Goal: Navigation & Orientation: Find specific page/section

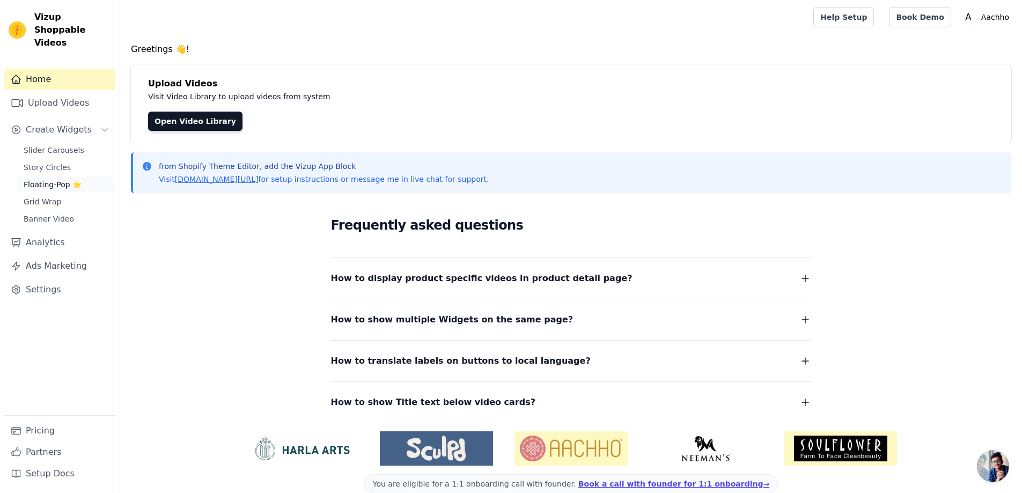
click at [52, 179] on span "Floating-Pop ⭐" at bounding box center [53, 184] width 58 height 11
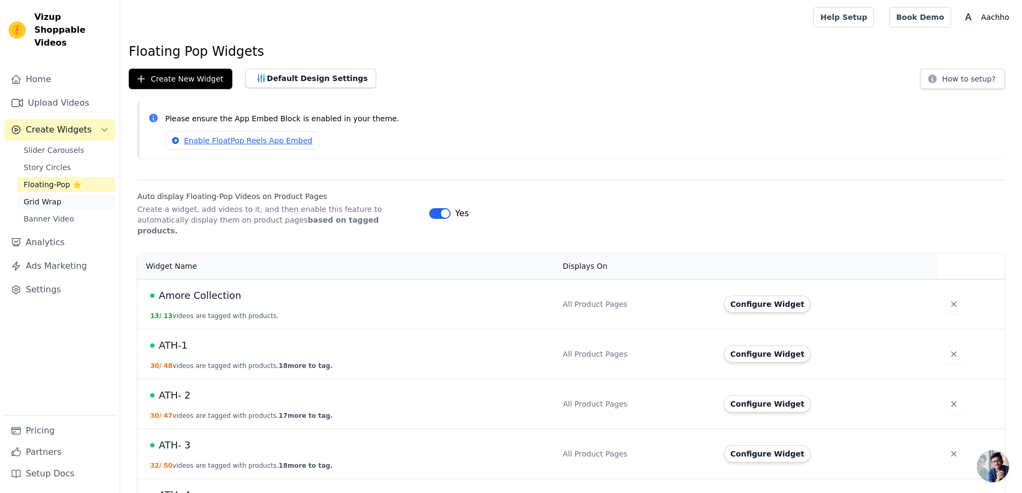
click at [46, 196] on span "Grid Wrap" at bounding box center [43, 201] width 38 height 11
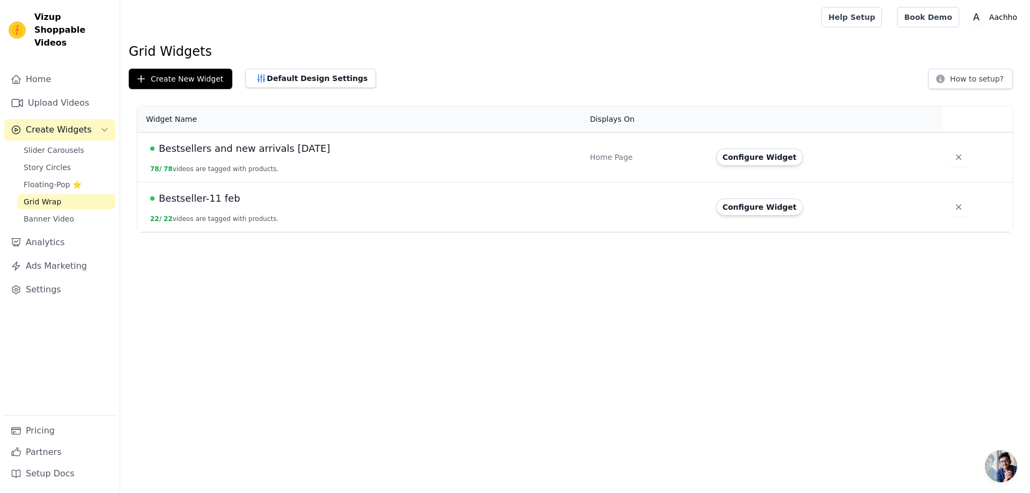
click at [45, 196] on span "Grid Wrap" at bounding box center [43, 201] width 38 height 11
click at [45, 214] on span "Banner Video" at bounding box center [49, 219] width 50 height 11
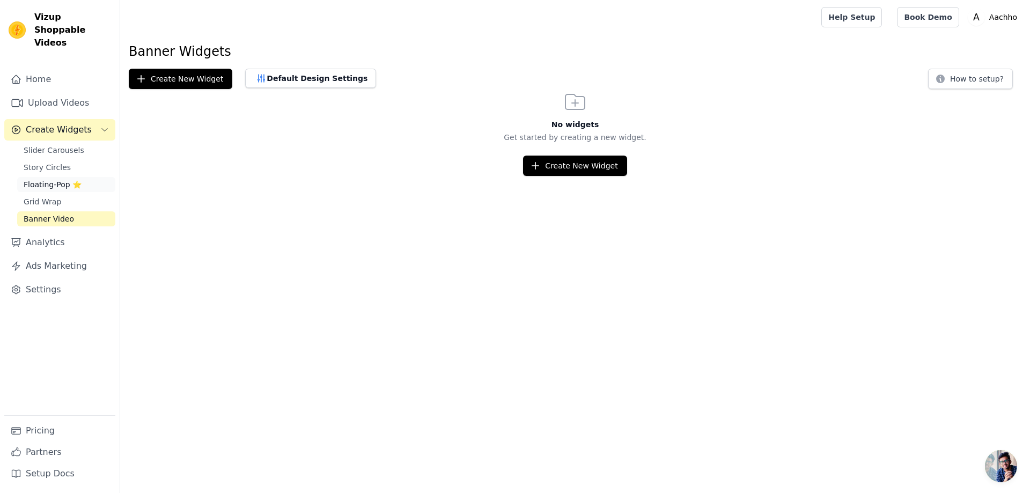
click at [38, 177] on link "Floating-Pop ⭐" at bounding box center [66, 184] width 98 height 15
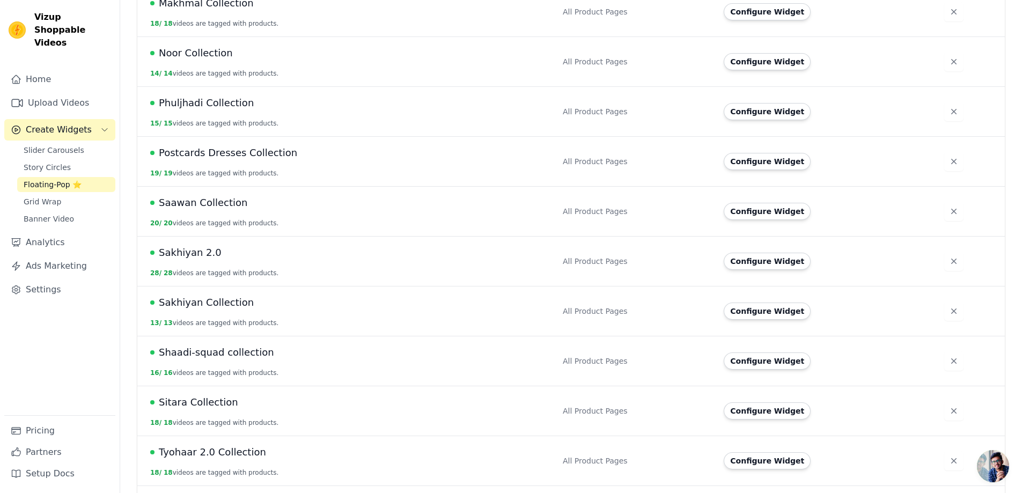
scroll to position [1073, 0]
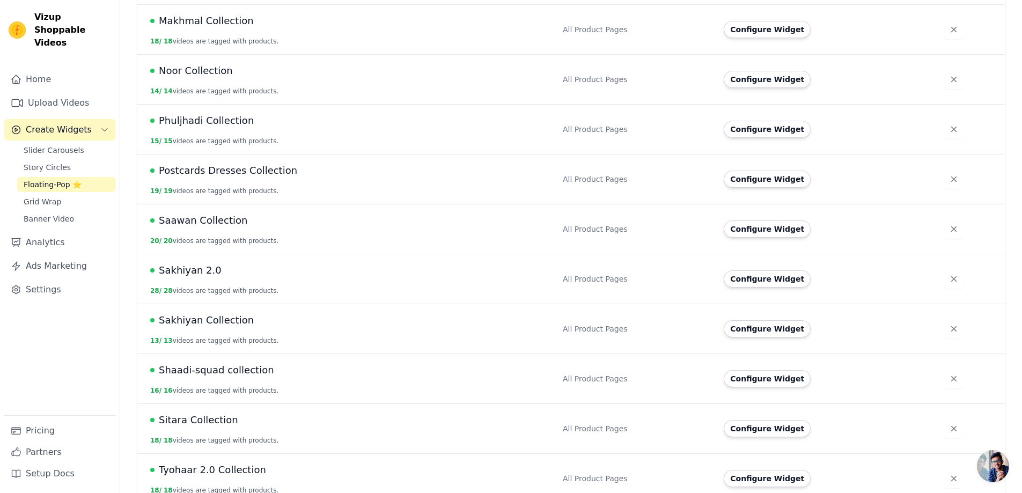
click at [275, 213] on div "Saawan Collection" at bounding box center [350, 220] width 400 height 15
click at [216, 213] on span "Saawan Collection" at bounding box center [203, 220] width 89 height 15
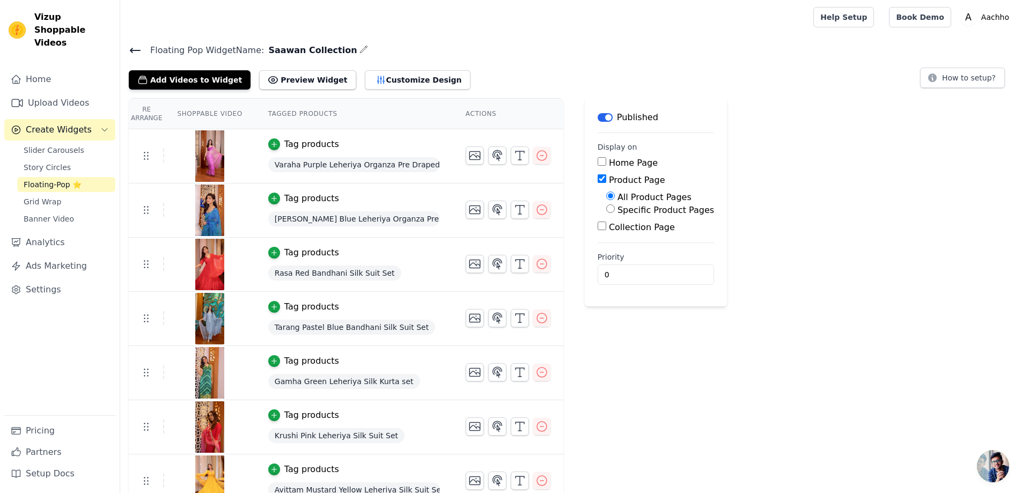
click at [132, 50] on icon at bounding box center [135, 50] width 10 height 4
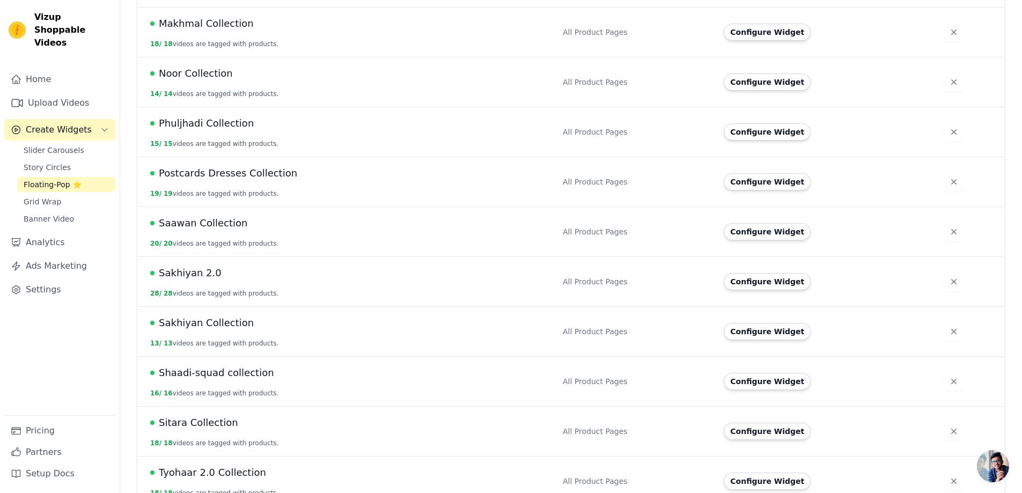
scroll to position [1073, 0]
